Goal: Task Accomplishment & Management: Manage account settings

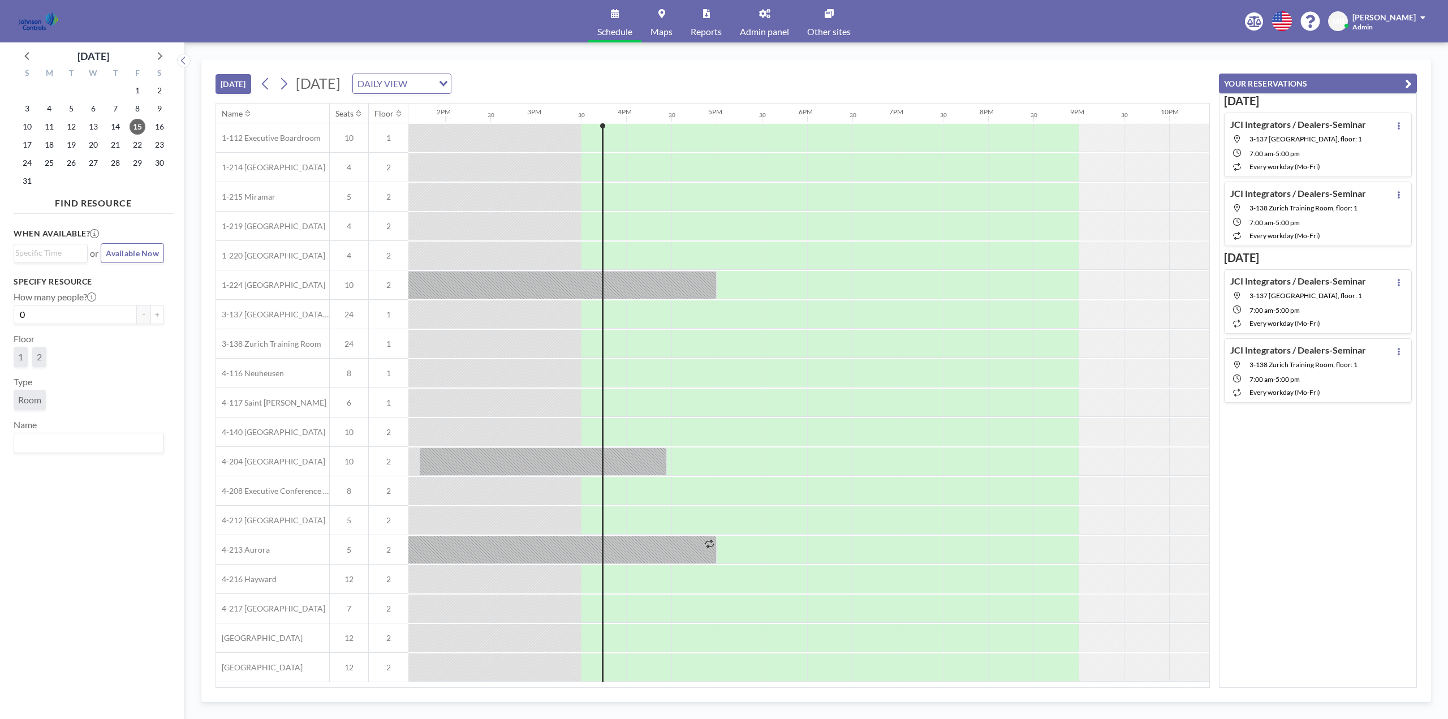
scroll to position [0, 1358]
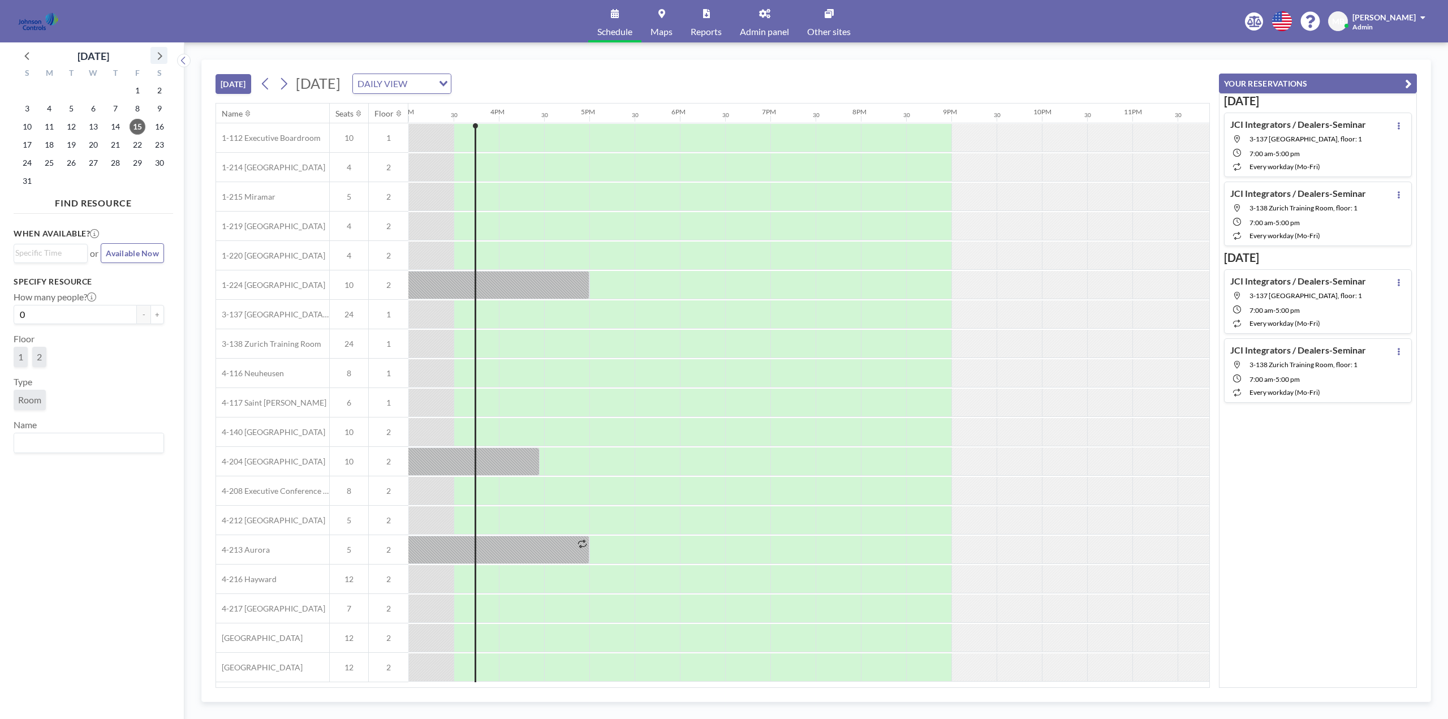
click at [162, 53] on icon at bounding box center [159, 55] width 15 height 15
click at [52, 126] on span "15" at bounding box center [49, 127] width 16 height 16
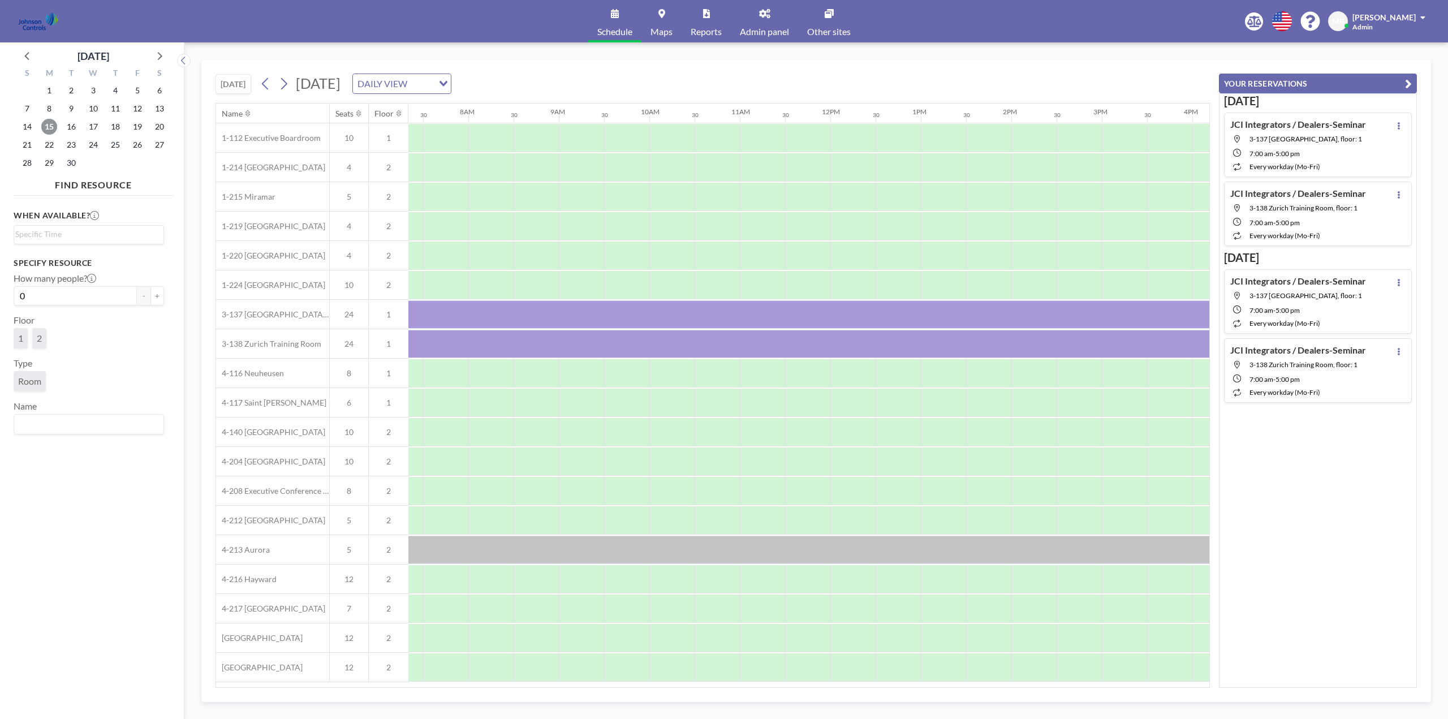
scroll to position [0, 679]
click at [1397, 124] on icon at bounding box center [1399, 125] width 5 height 7
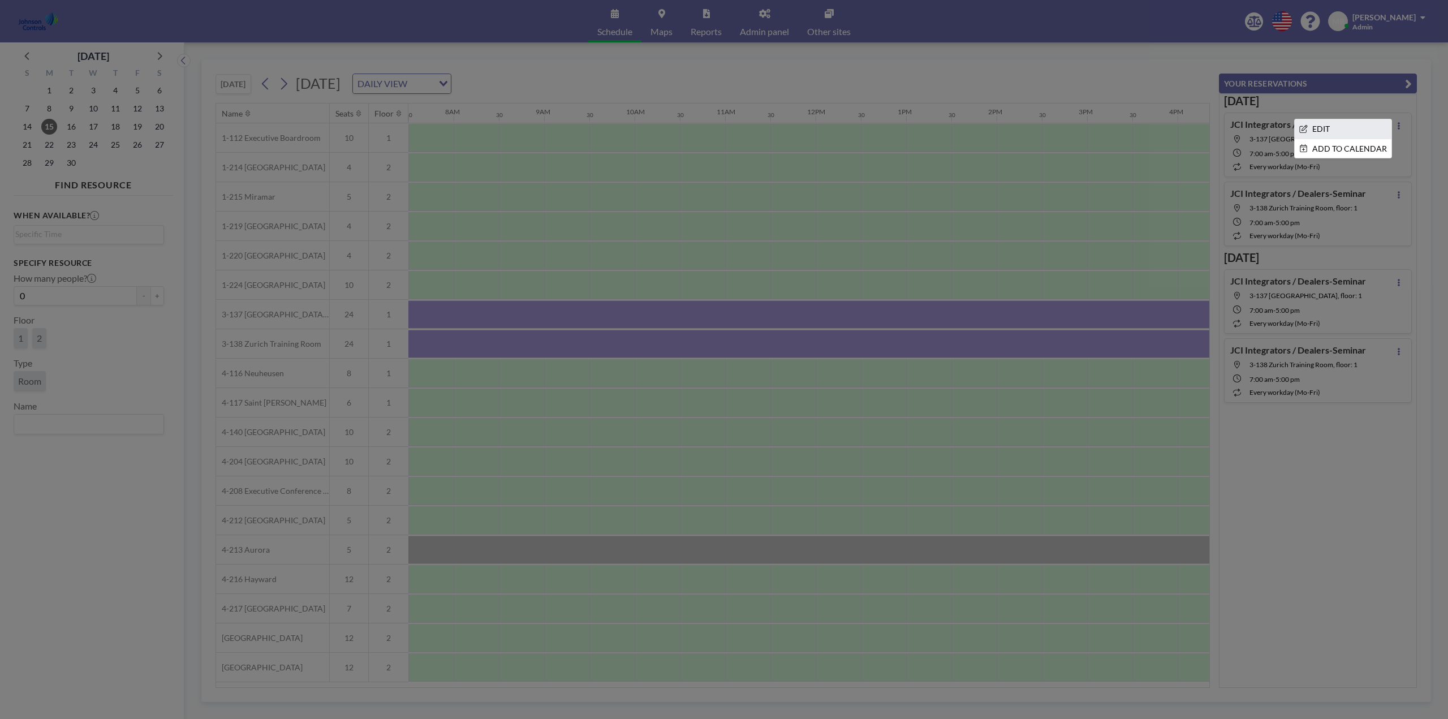
click at [1322, 123] on li "EDIT" at bounding box center [1343, 128] width 97 height 19
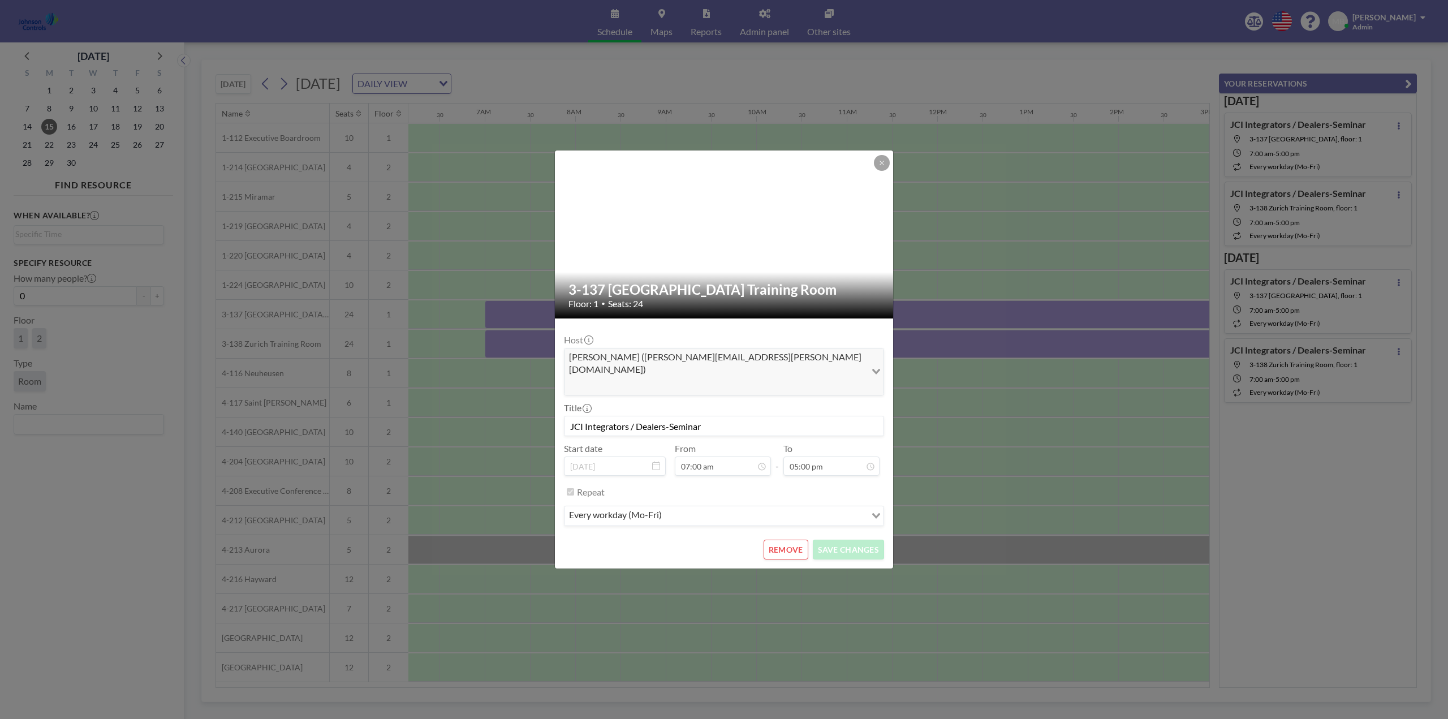
scroll to position [0, 588]
click at [786, 540] on button "REMOVE" at bounding box center [786, 550] width 45 height 20
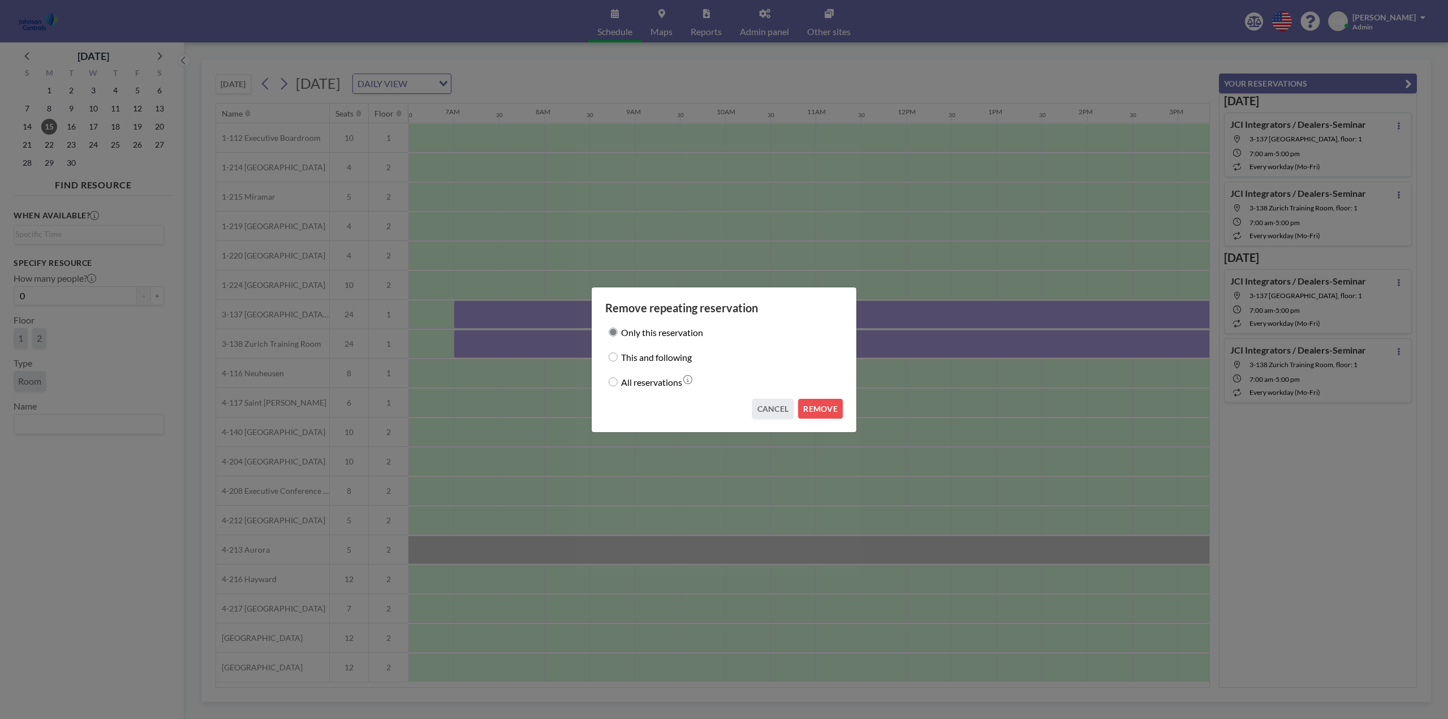
click at [617, 356] on input "This and following" at bounding box center [613, 356] width 9 height 9
radio input "true"
click at [816, 404] on button "REMOVE" at bounding box center [820, 409] width 45 height 20
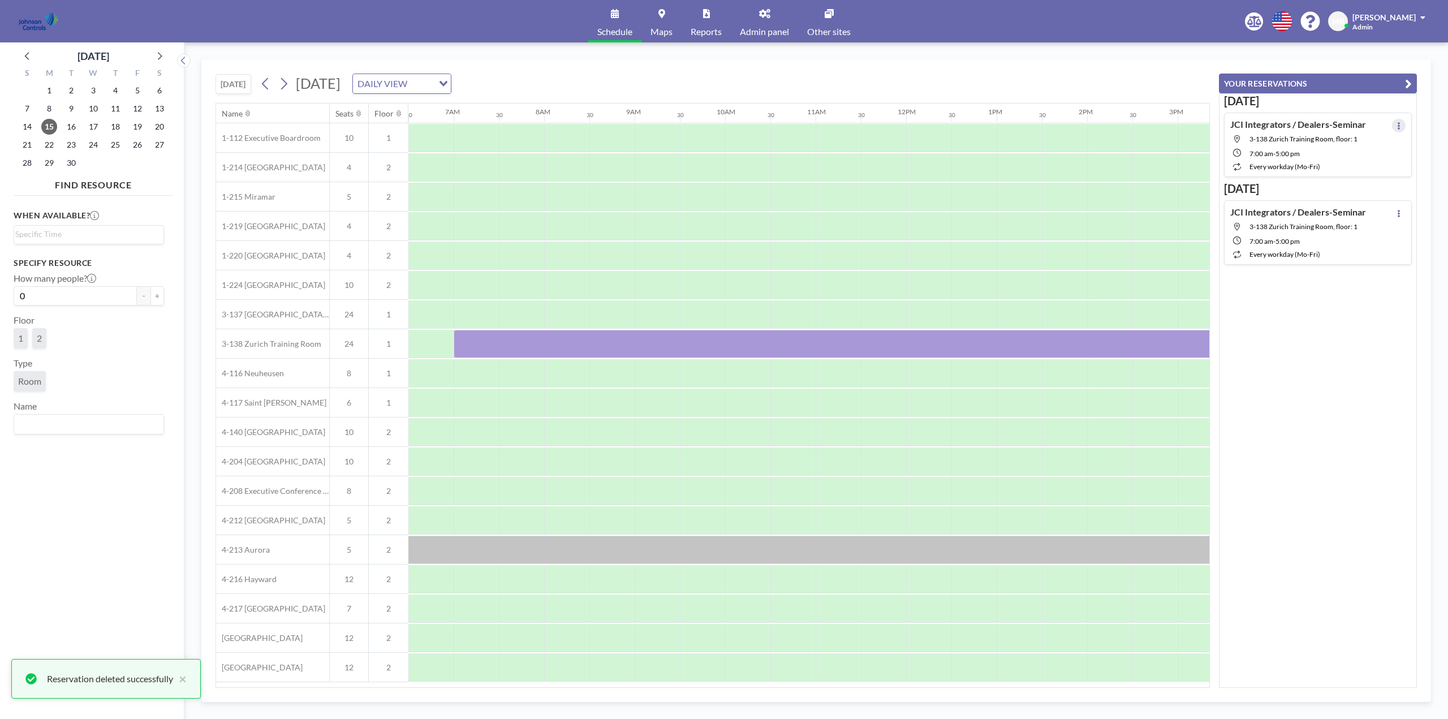
click at [1397, 125] on icon at bounding box center [1399, 125] width 5 height 7
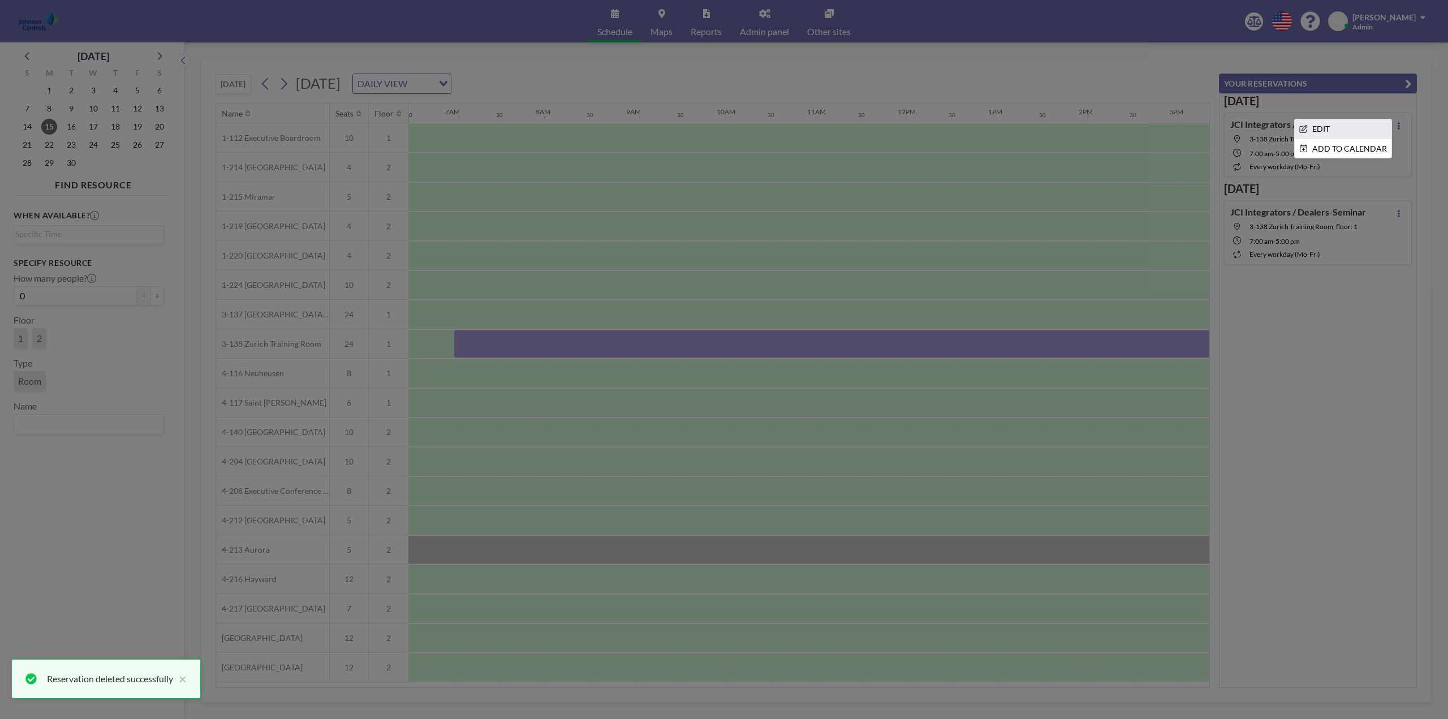
click at [1344, 127] on li "EDIT" at bounding box center [1343, 128] width 97 height 19
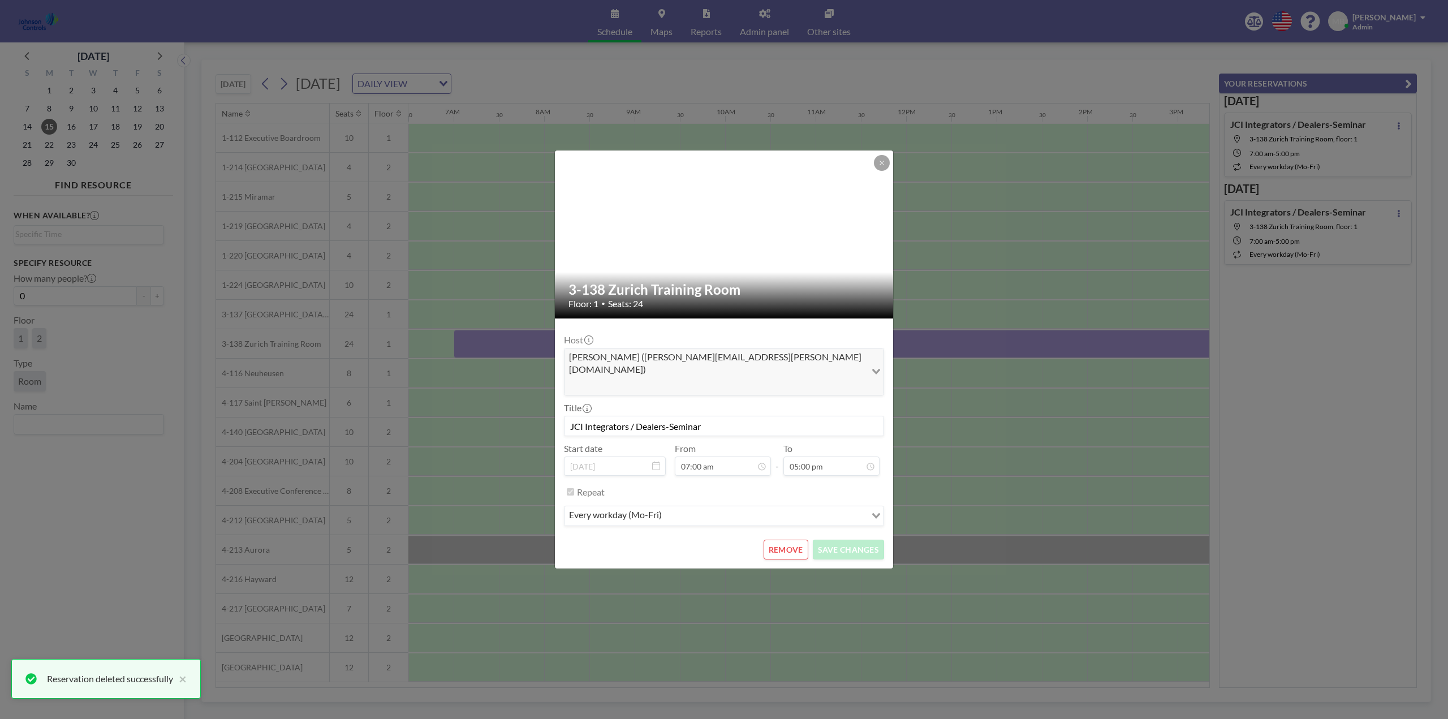
scroll to position [40, 0]
click at [783, 540] on button "REMOVE" at bounding box center [786, 550] width 45 height 20
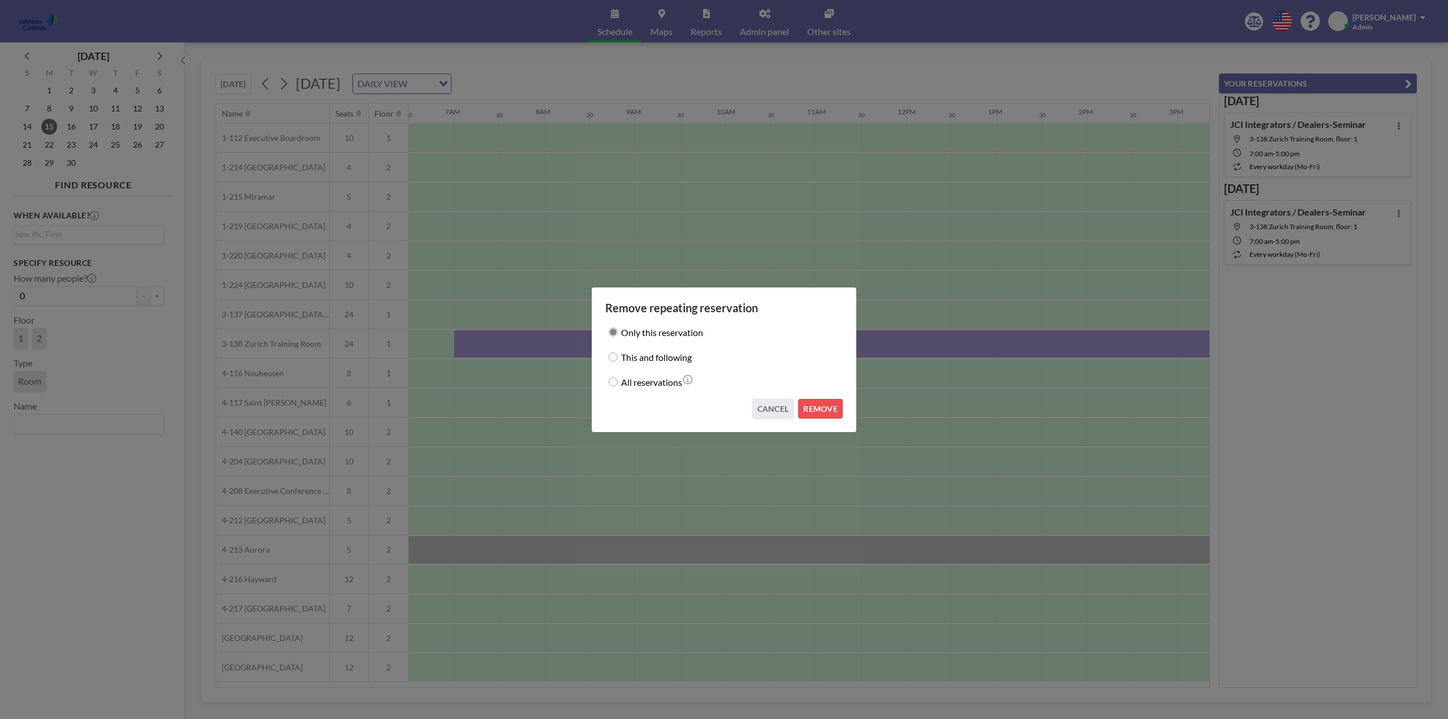
click at [616, 355] on input "This and following" at bounding box center [613, 356] width 9 height 9
radio input "true"
click at [821, 407] on button "REMOVE" at bounding box center [820, 409] width 45 height 20
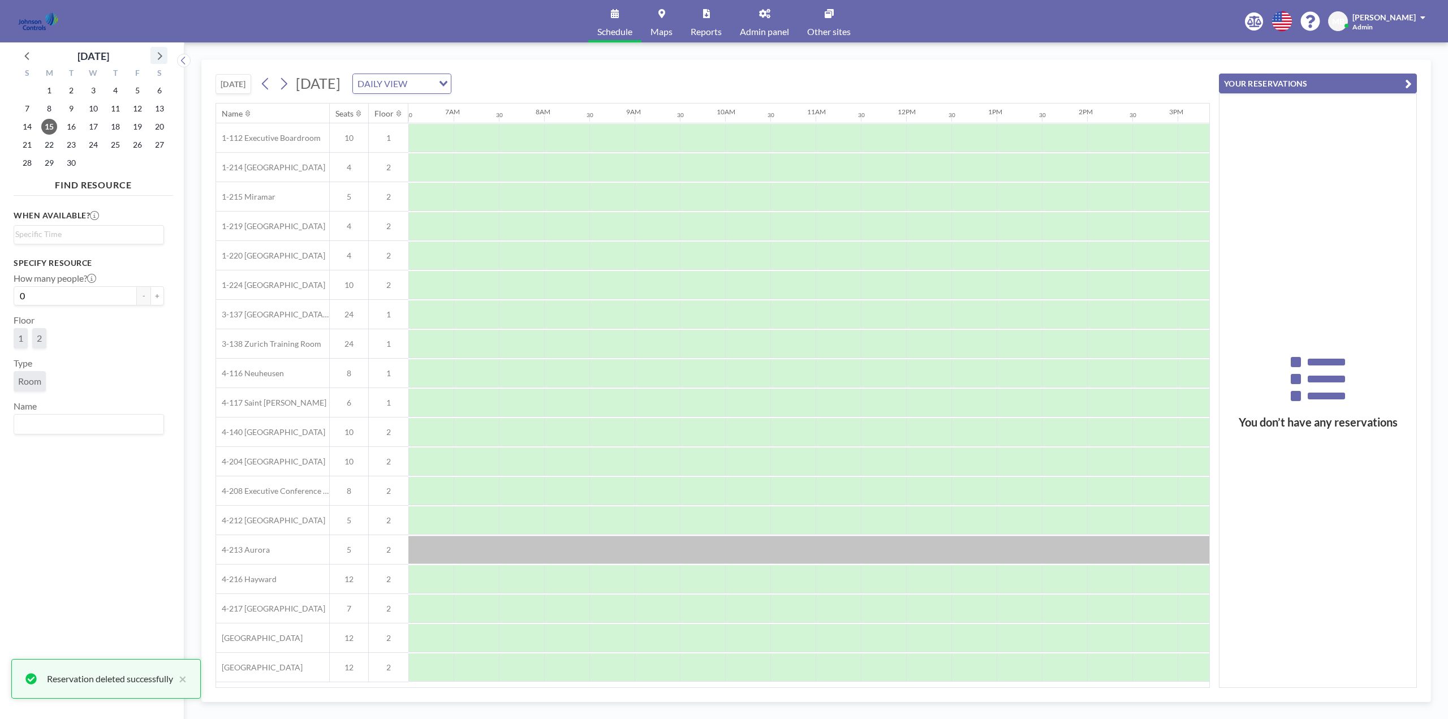
click at [166, 55] on icon at bounding box center [159, 55] width 15 height 15
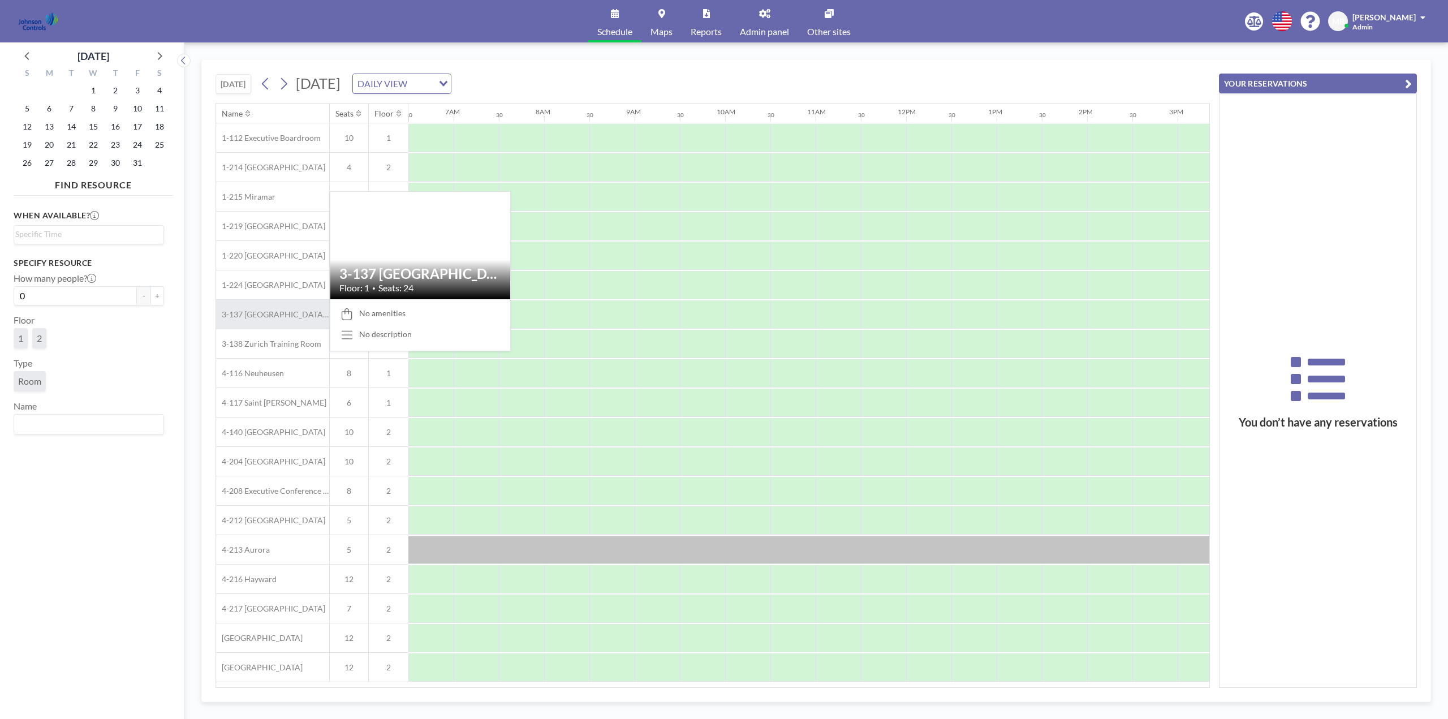
click at [277, 311] on span "3-137 [GEOGRAPHIC_DATA] Training Room" at bounding box center [272, 314] width 113 height 10
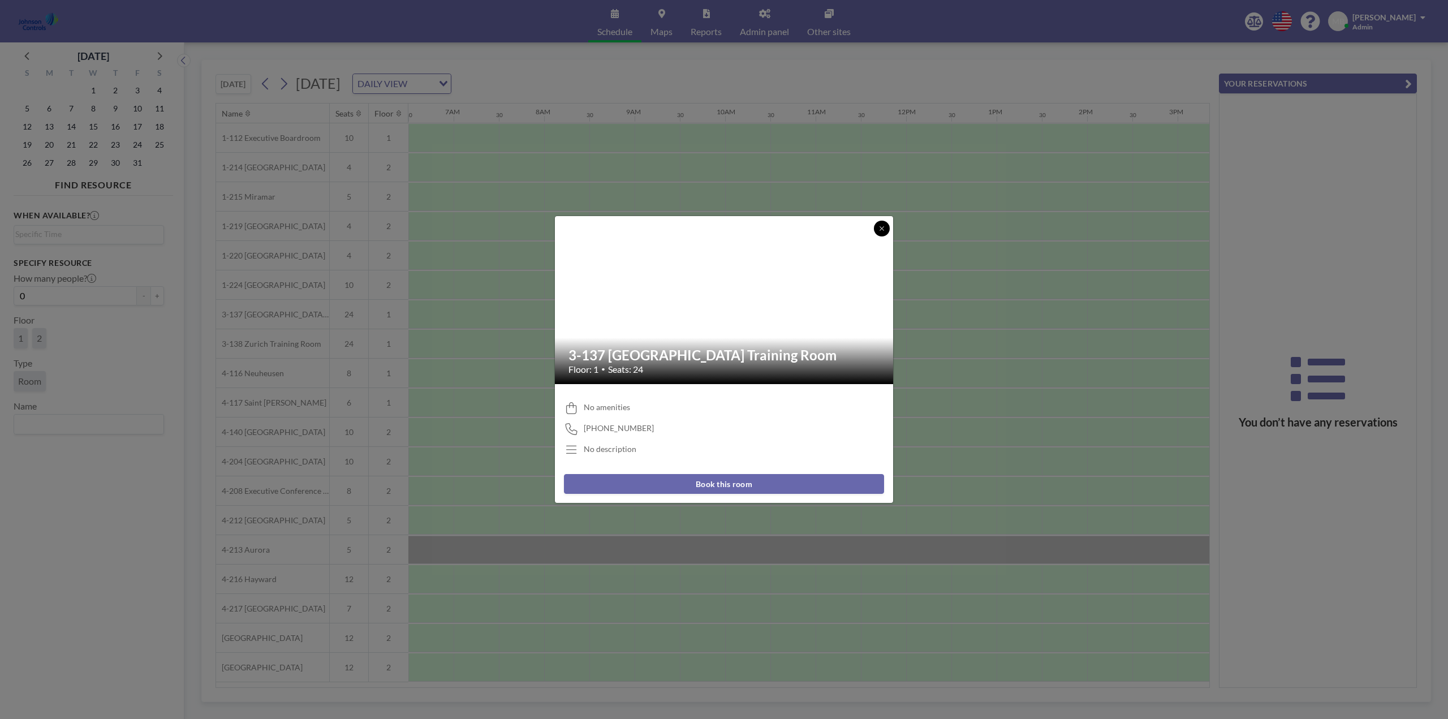
click at [878, 230] on icon at bounding box center [881, 228] width 7 height 7
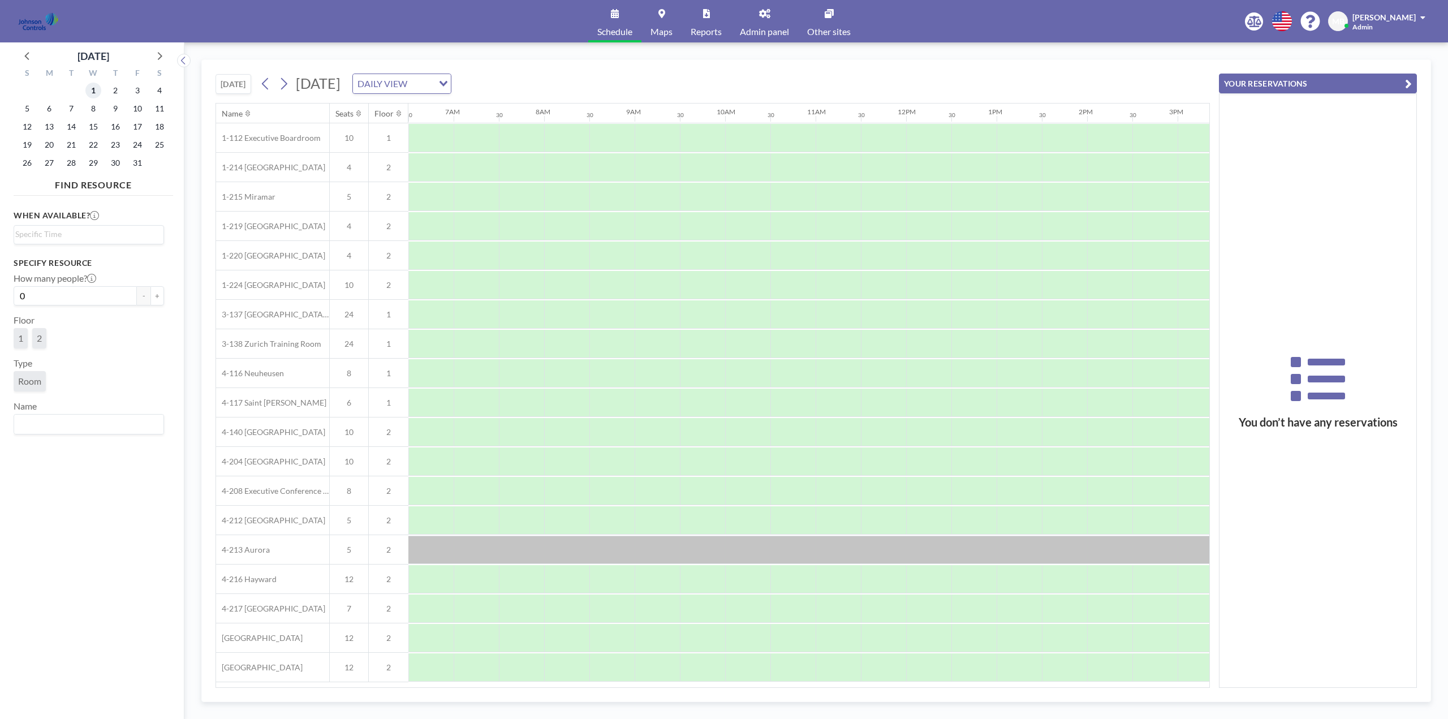
click at [94, 89] on span "1" at bounding box center [93, 91] width 16 height 16
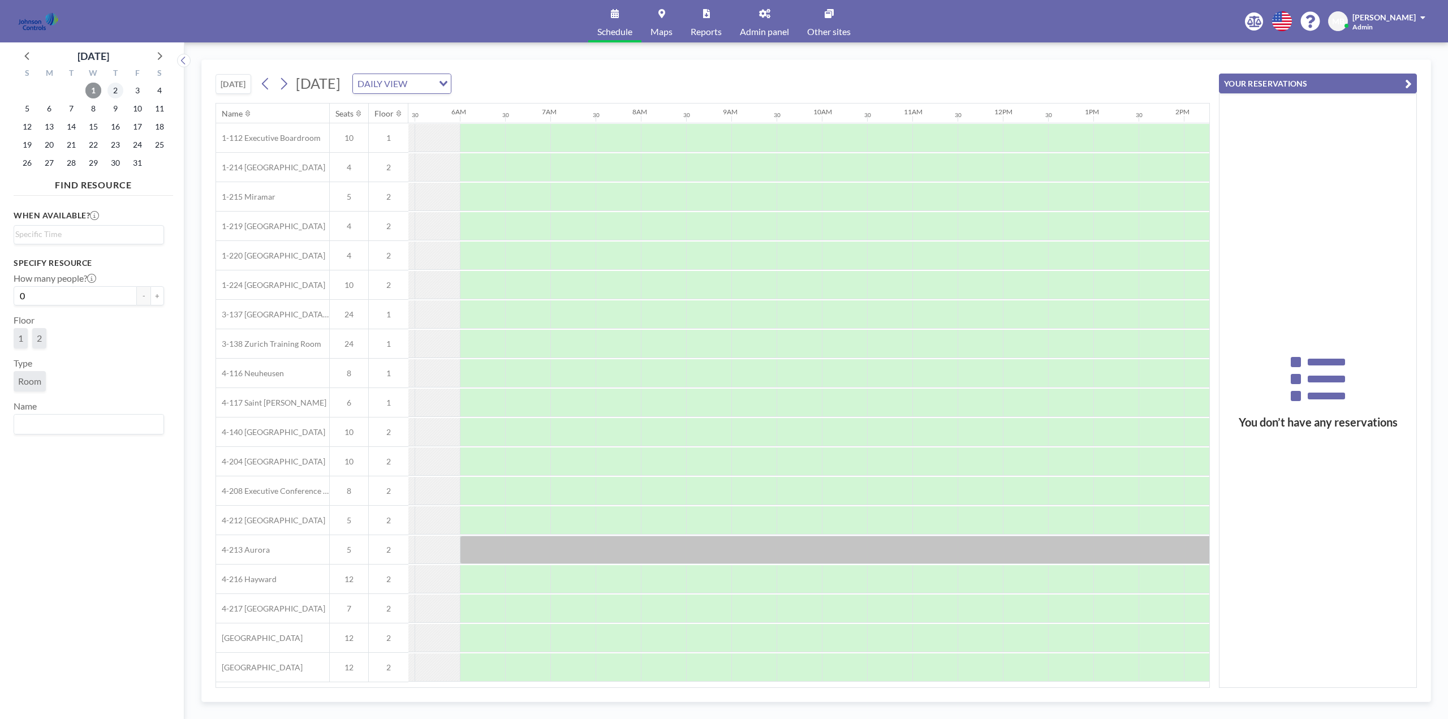
scroll to position [0, 679]
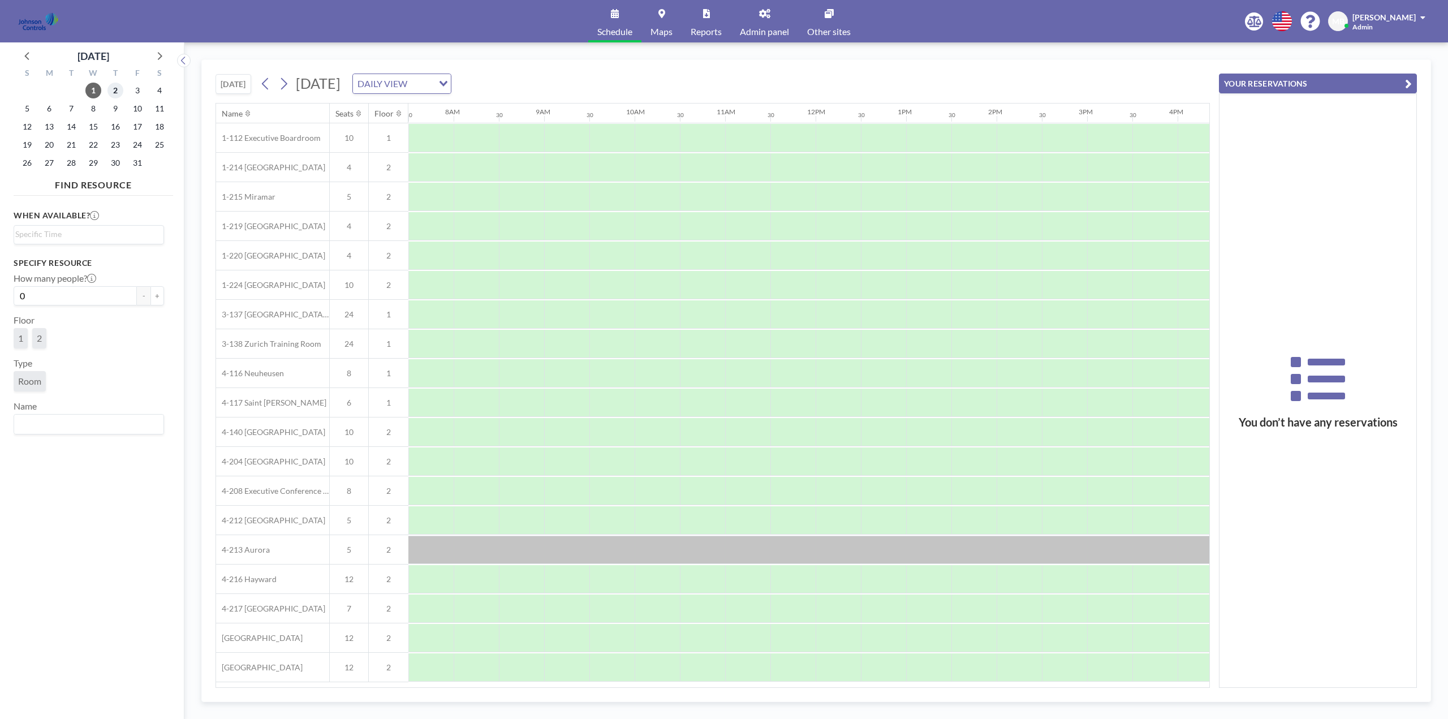
click at [115, 91] on span "2" at bounding box center [115, 91] width 16 height 16
click at [138, 90] on span "3" at bounding box center [138, 91] width 16 height 16
click at [51, 110] on span "6" at bounding box center [49, 109] width 16 height 16
click at [75, 109] on span "7" at bounding box center [71, 109] width 16 height 16
click at [97, 110] on span "8" at bounding box center [93, 109] width 16 height 16
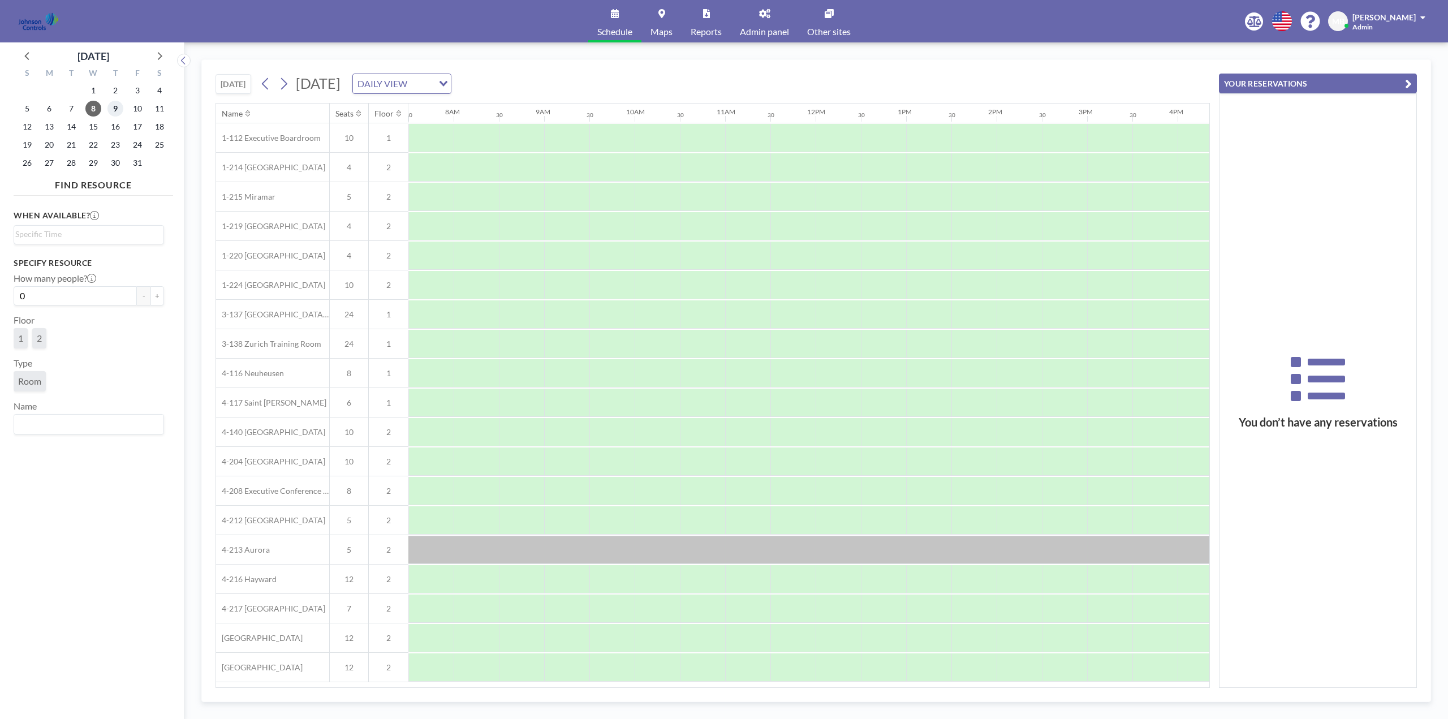
click at [114, 110] on span "9" at bounding box center [115, 109] width 16 height 16
click at [140, 108] on span "10" at bounding box center [138, 109] width 16 height 16
click at [49, 123] on span "13" at bounding box center [49, 127] width 16 height 16
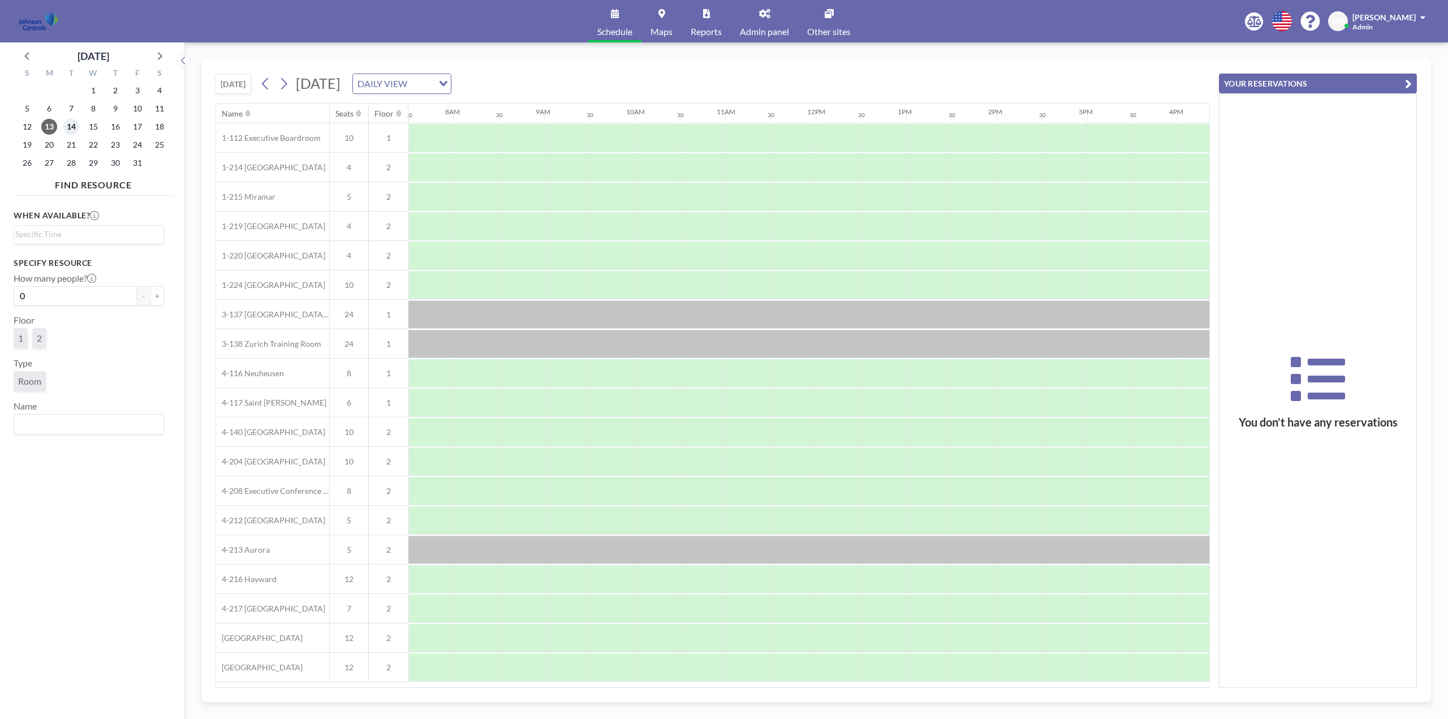
click at [75, 126] on span "14" at bounding box center [71, 127] width 16 height 16
click at [98, 131] on span "15" at bounding box center [93, 127] width 16 height 16
click at [116, 130] on span "16" at bounding box center [115, 127] width 16 height 16
click at [133, 127] on span "17" at bounding box center [138, 127] width 16 height 16
click at [53, 146] on span "20" at bounding box center [49, 145] width 16 height 16
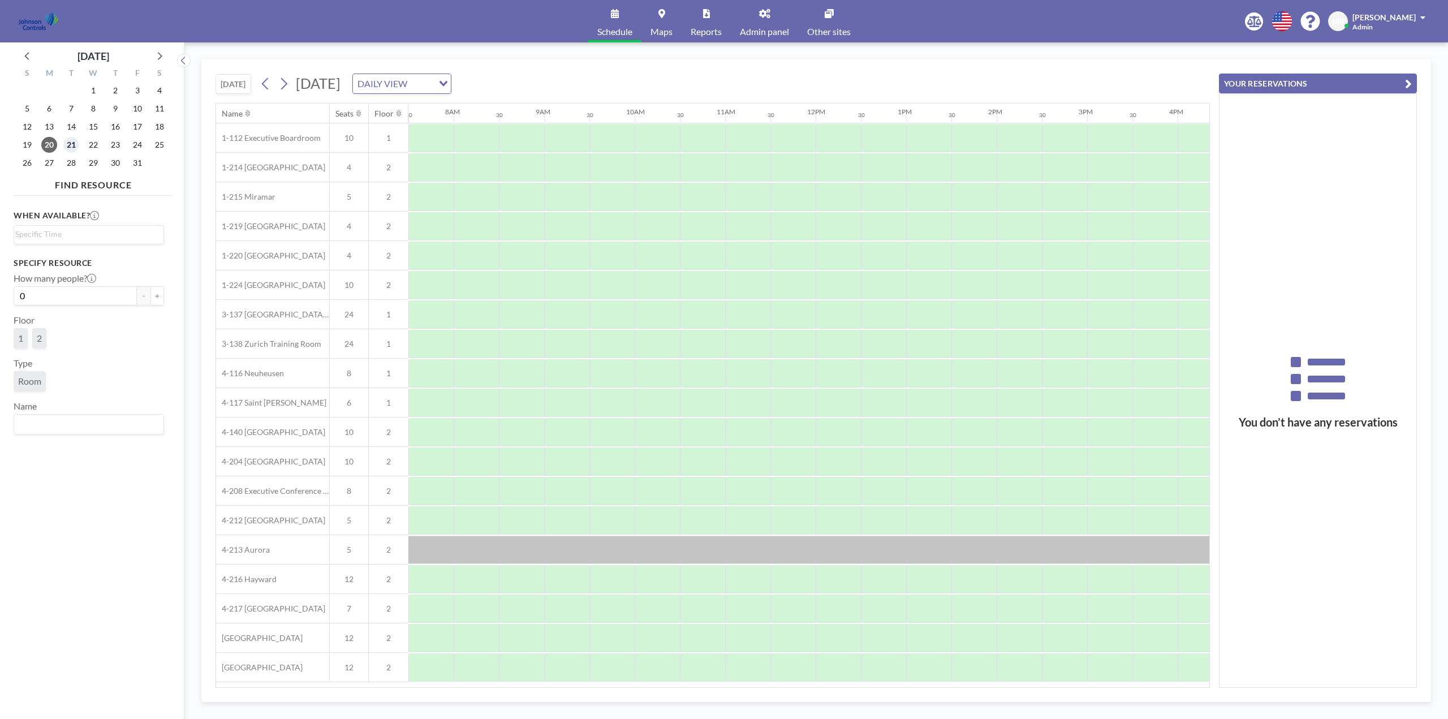
click at [74, 144] on span "21" at bounding box center [71, 145] width 16 height 16
click at [96, 145] on span "22" at bounding box center [93, 145] width 16 height 16
click at [110, 145] on span "23" at bounding box center [115, 145] width 16 height 16
click at [136, 146] on span "24" at bounding box center [138, 145] width 16 height 16
click at [55, 161] on span "27" at bounding box center [49, 163] width 16 height 16
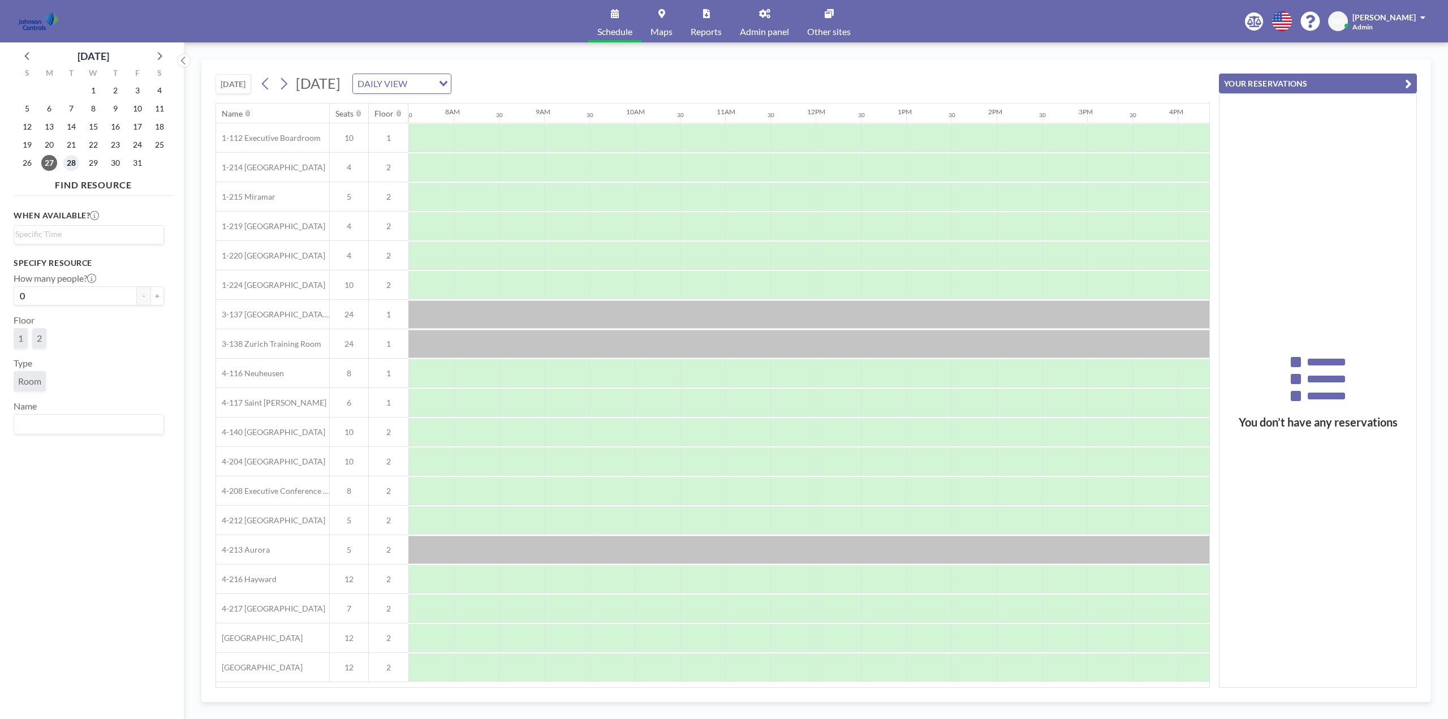
click at [67, 166] on span "28" at bounding box center [71, 163] width 16 height 16
click at [97, 165] on span "29" at bounding box center [93, 163] width 16 height 16
click at [117, 165] on span "30" at bounding box center [115, 163] width 16 height 16
click at [137, 165] on span "31" at bounding box center [138, 163] width 16 height 16
click at [50, 126] on span "13" at bounding box center [49, 127] width 16 height 16
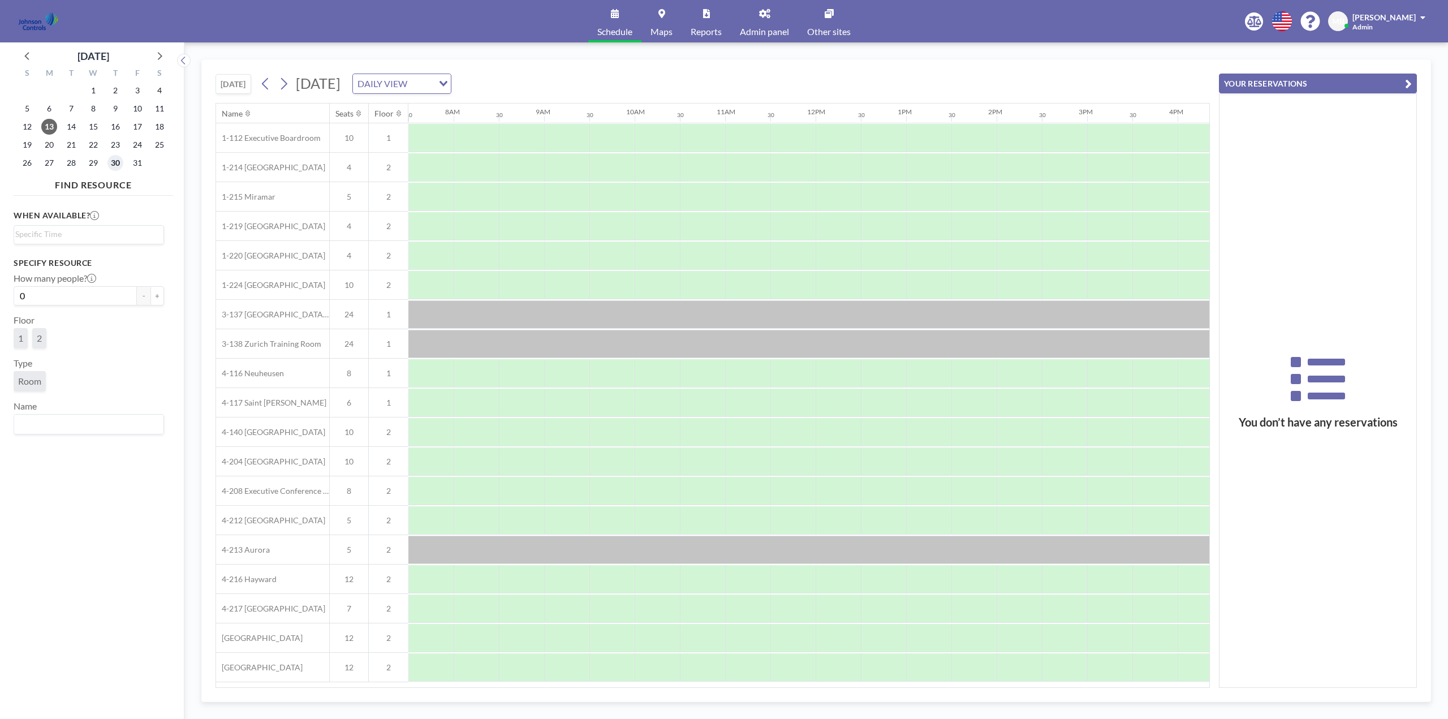
click at [114, 164] on span "30" at bounding box center [115, 163] width 16 height 16
